Goal: Information Seeking & Learning: Learn about a topic

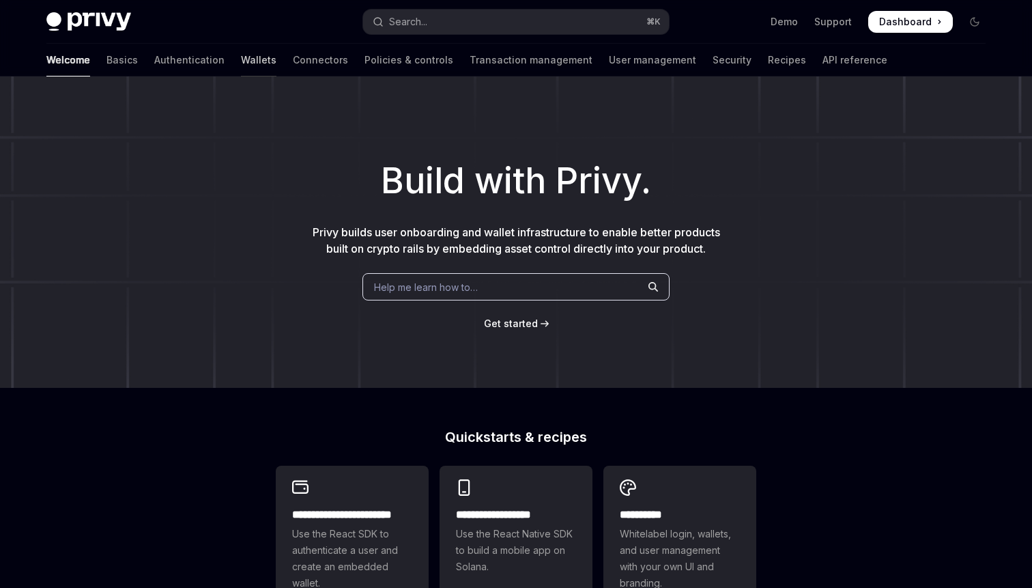
click at [241, 60] on link "Wallets" at bounding box center [258, 60] width 35 height 33
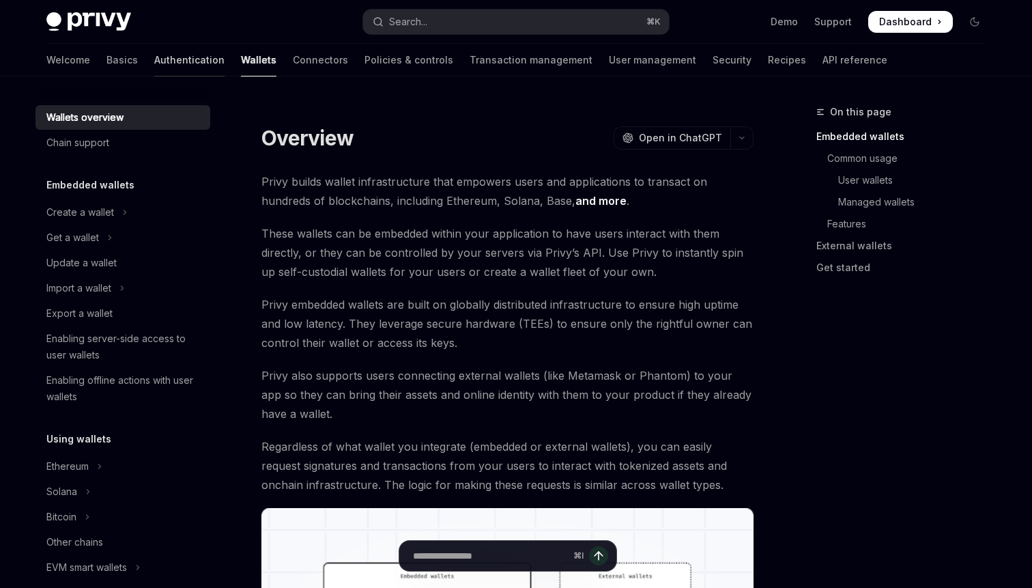
click at [154, 67] on link "Authentication" at bounding box center [189, 60] width 70 height 33
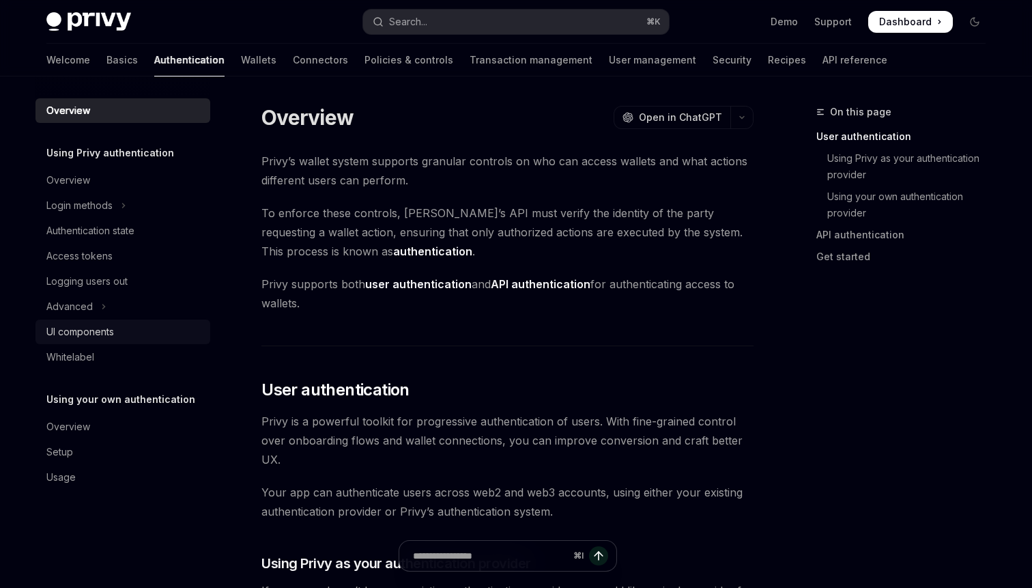
click at [104, 332] on div "UI components" at bounding box center [80, 332] width 68 height 16
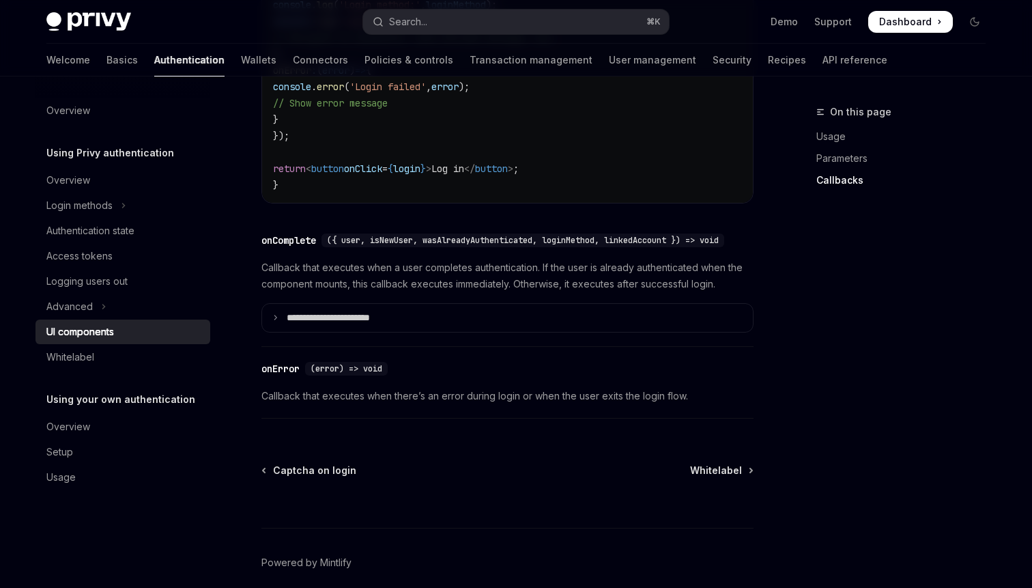
scroll to position [1920, 0]
click at [105, 319] on ul "Overview Login methods Authentication state Access tokens Logging users out Adv…" at bounding box center [122, 268] width 175 height 201
click at [101, 309] on icon "Toggle Advanced section" at bounding box center [103, 306] width 5 height 16
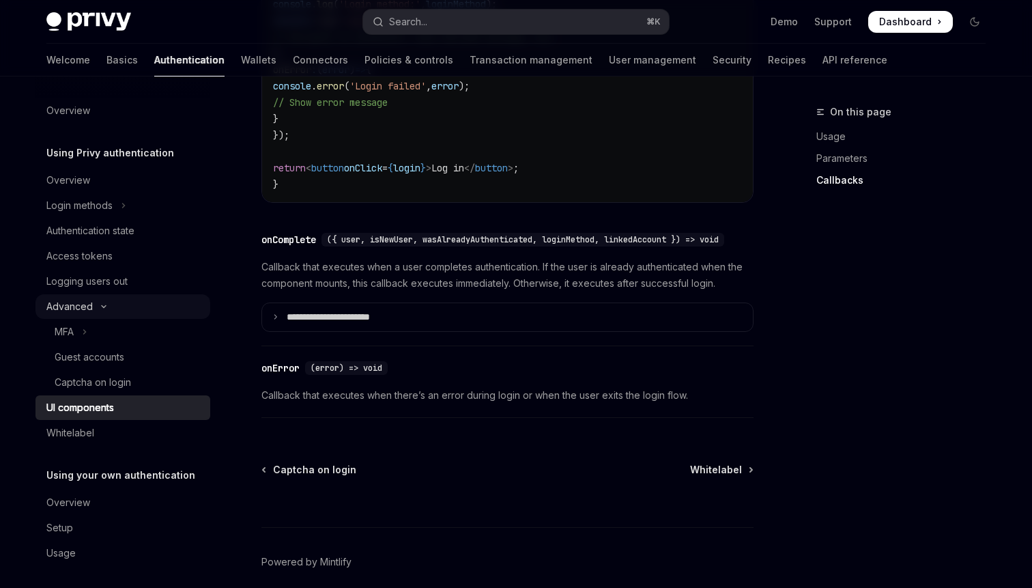
click at [102, 310] on button "Advanced" at bounding box center [122, 306] width 175 height 25
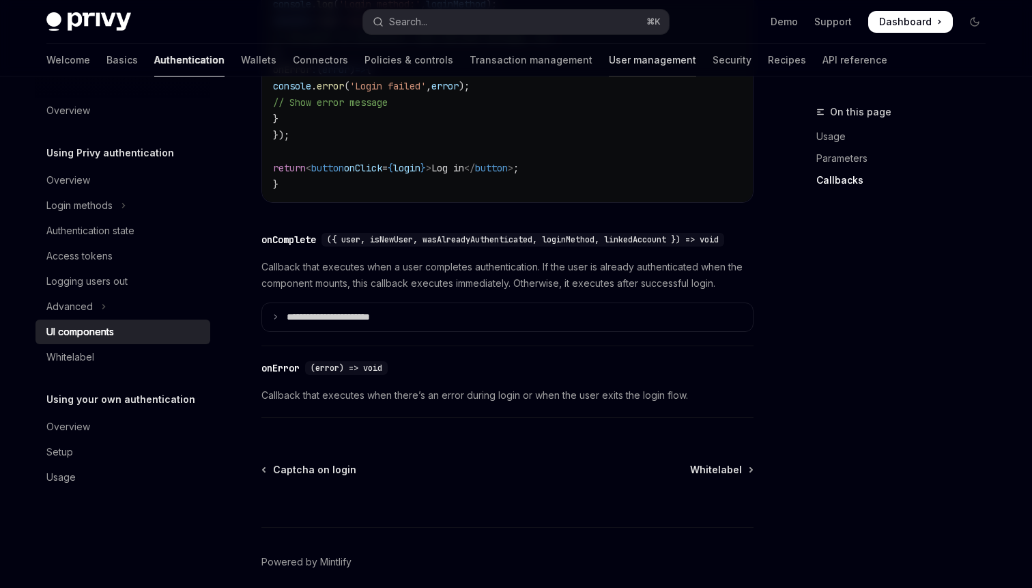
click at [609, 59] on link "User management" at bounding box center [652, 60] width 87 height 33
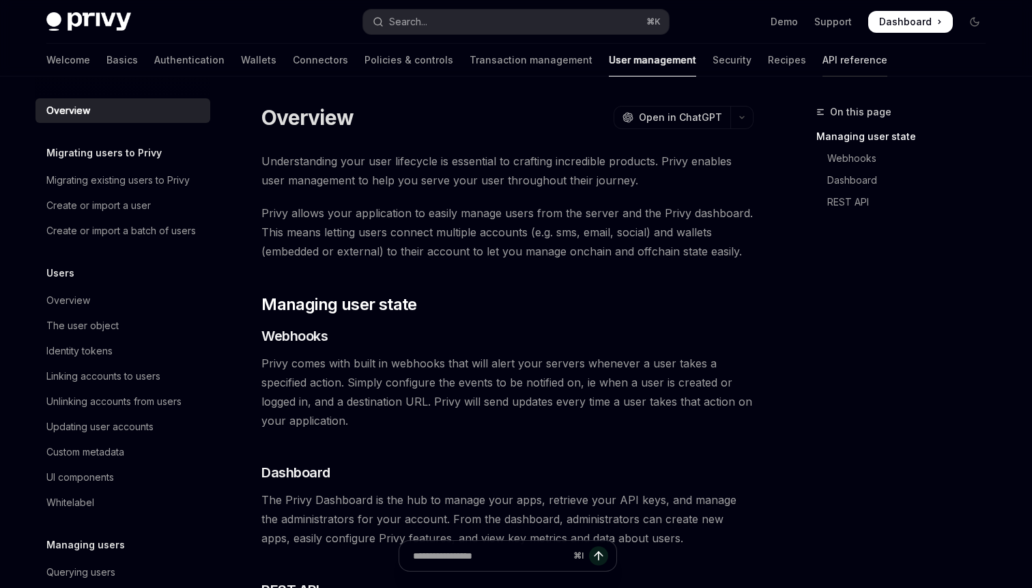
click at [823, 57] on link "API reference" at bounding box center [855, 60] width 65 height 33
type textarea "*"
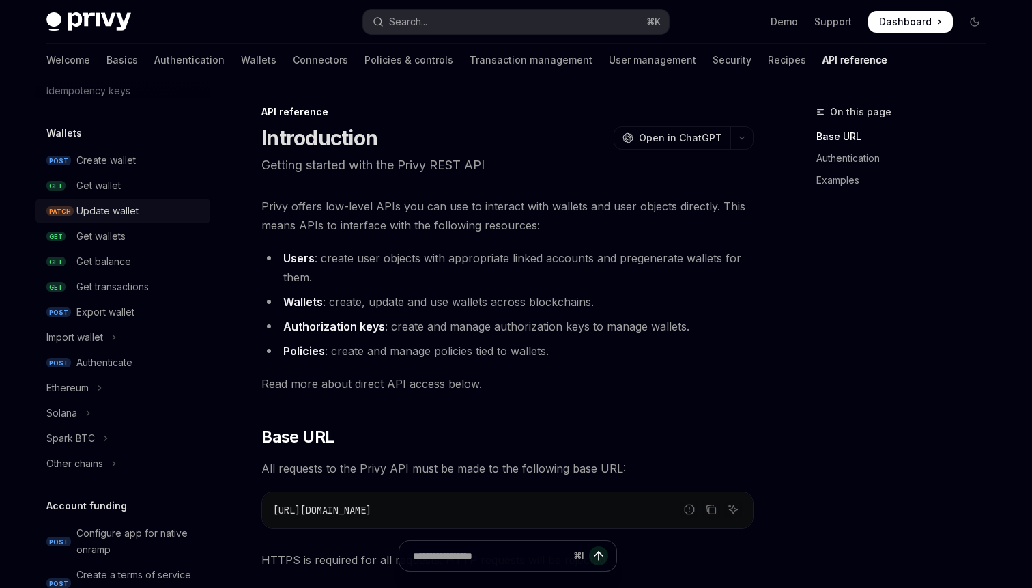
scroll to position [99, 0]
